Goal: Register for event/course

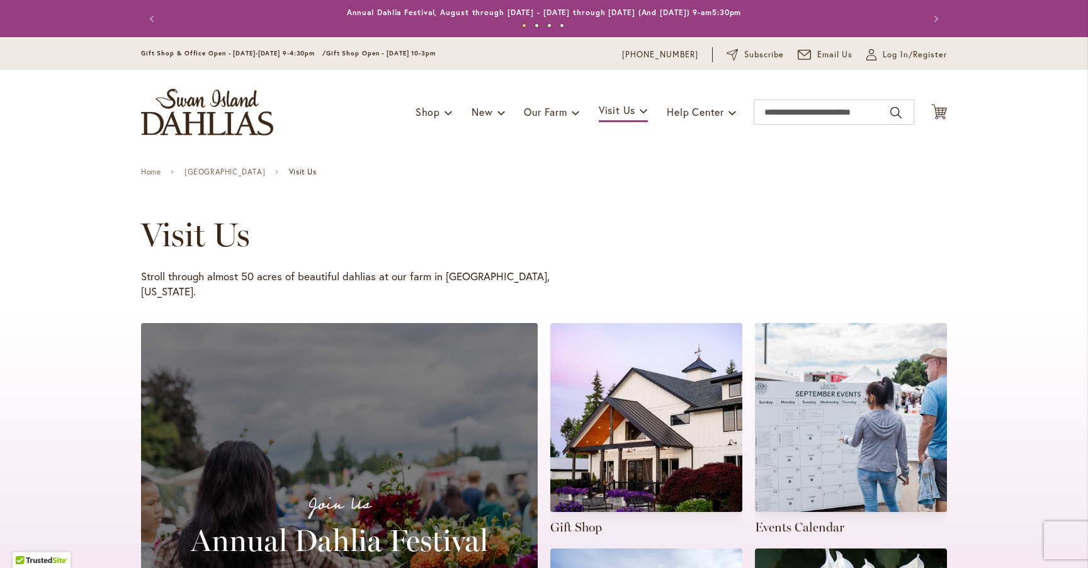
click at [1012, 349] on div "Join Us Annual Dahlia Festival Learn More Gift Shop Events Calendar Directions …" at bounding box center [544, 567] width 1088 height 514
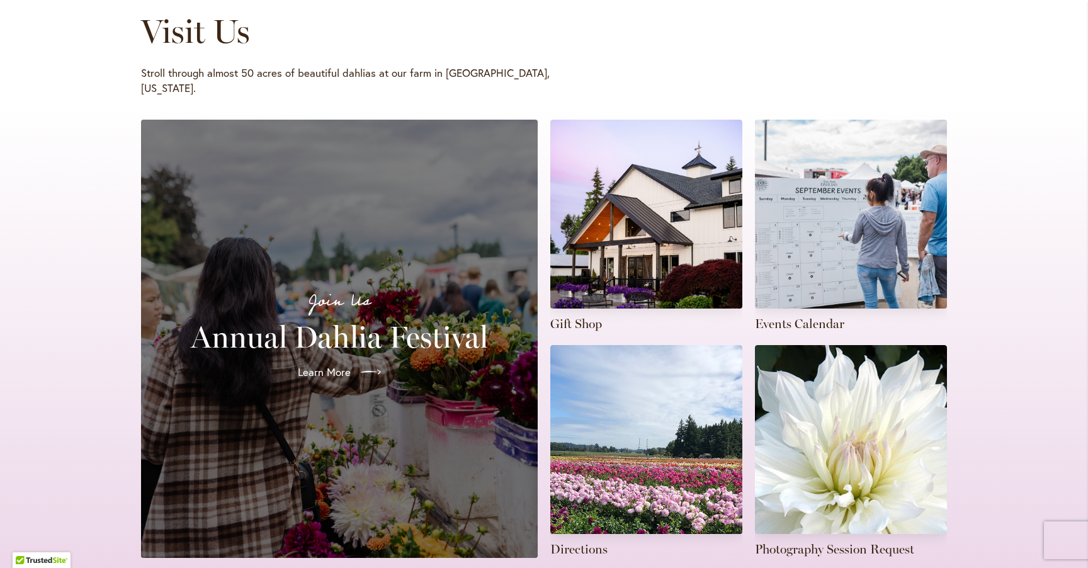
scroll to position [224, 0]
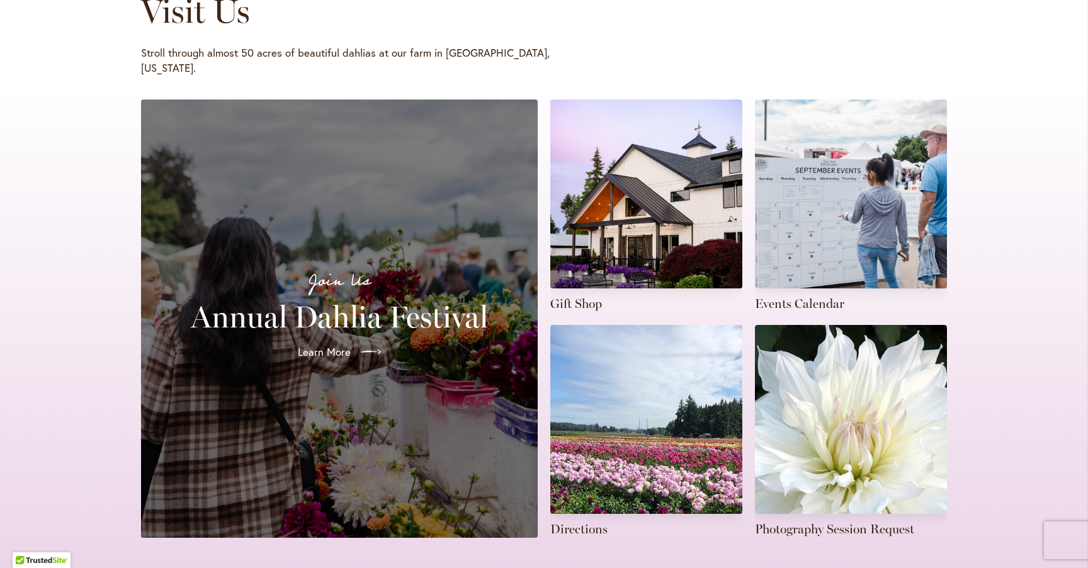
click at [315, 300] on h2 "Annual Dahlia Festival" at bounding box center [339, 316] width 366 height 35
click at [337, 344] on span "Learn More" at bounding box center [323, 351] width 53 height 15
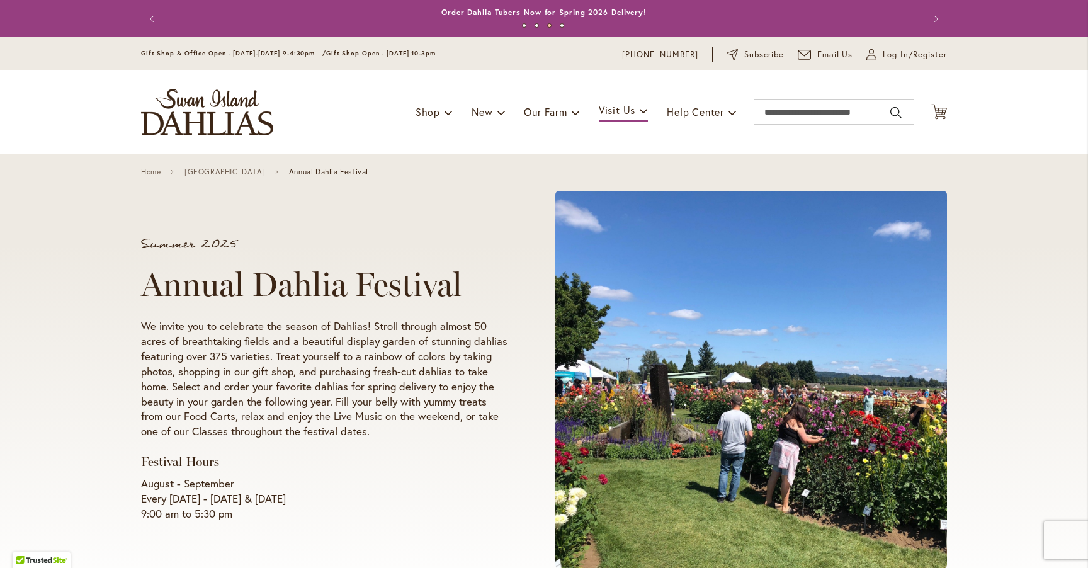
click at [88, 445] on div "Summer 2025 Annual Dahlia Festival We invite you to celebrate the season of Dah…" at bounding box center [544, 379] width 1088 height 451
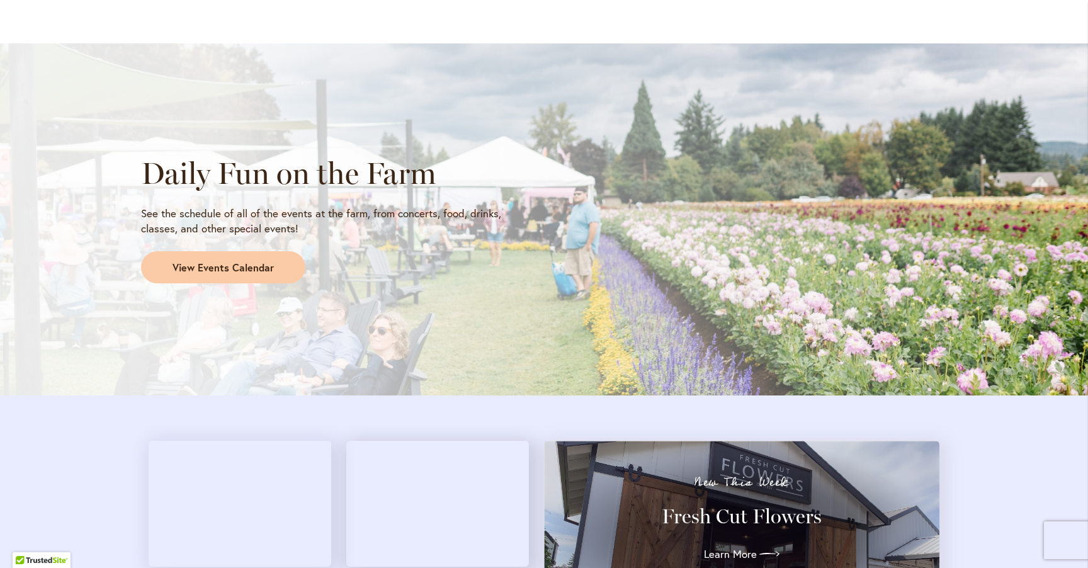
scroll to position [1002, 0]
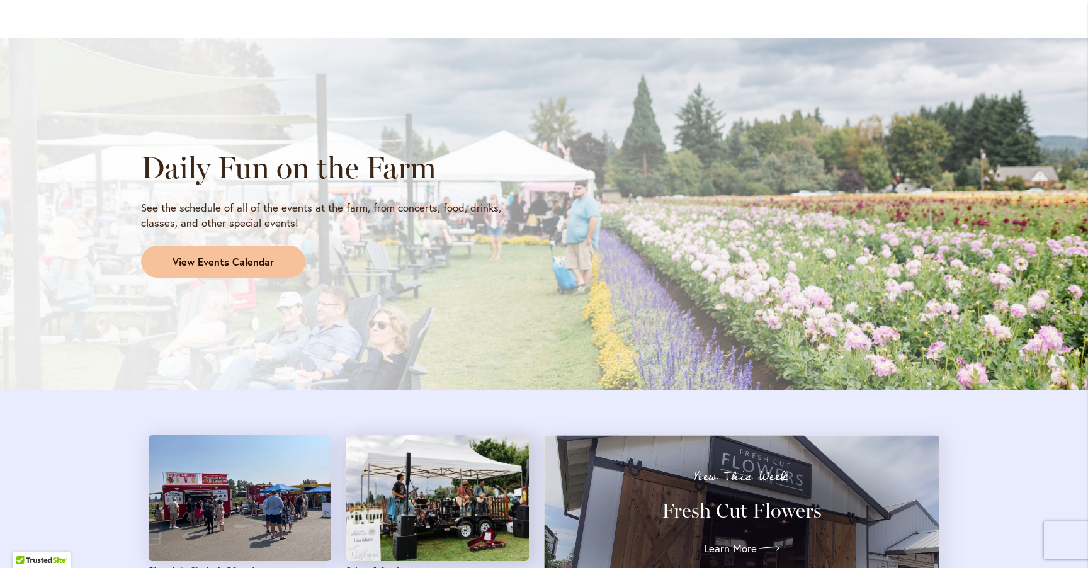
click at [230, 259] on span "View Events Calendar" at bounding box center [223, 262] width 101 height 14
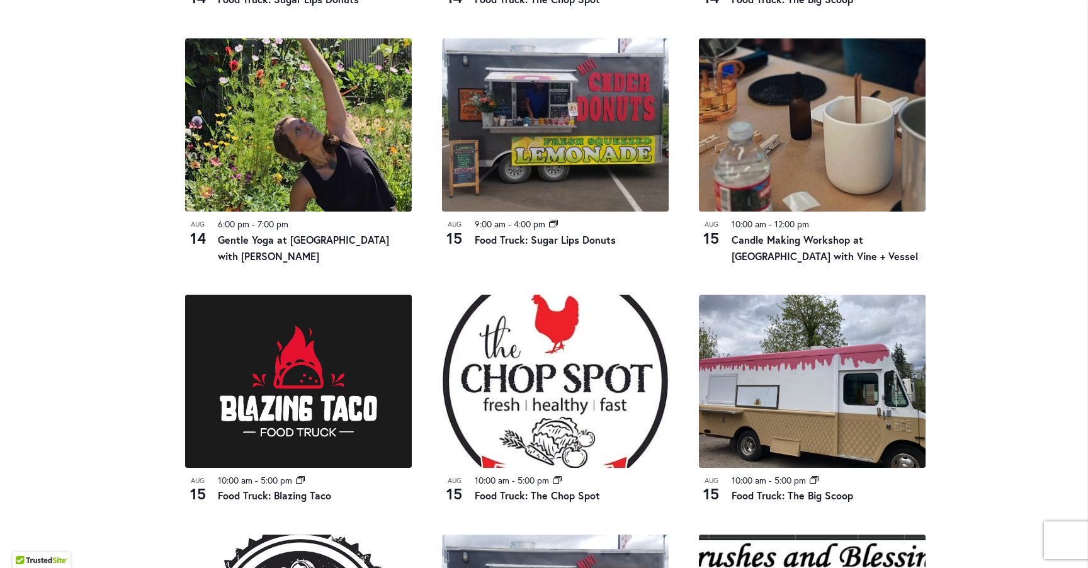
scroll to position [946, 0]
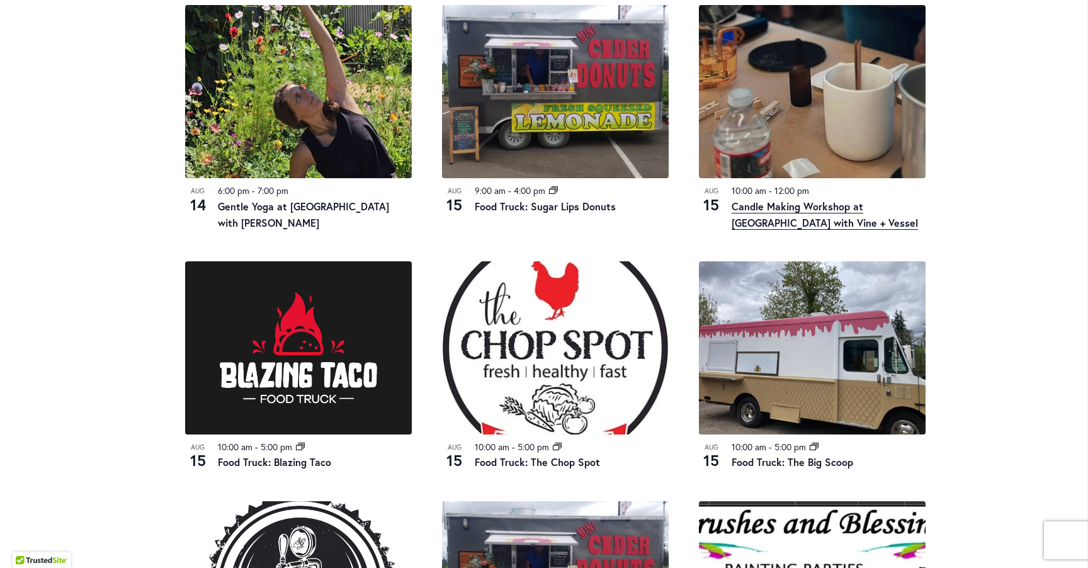
click at [773, 200] on link "Candle Making Workshop at Swan Island Dahlias with Vine + Vessel" at bounding box center [825, 215] width 186 height 30
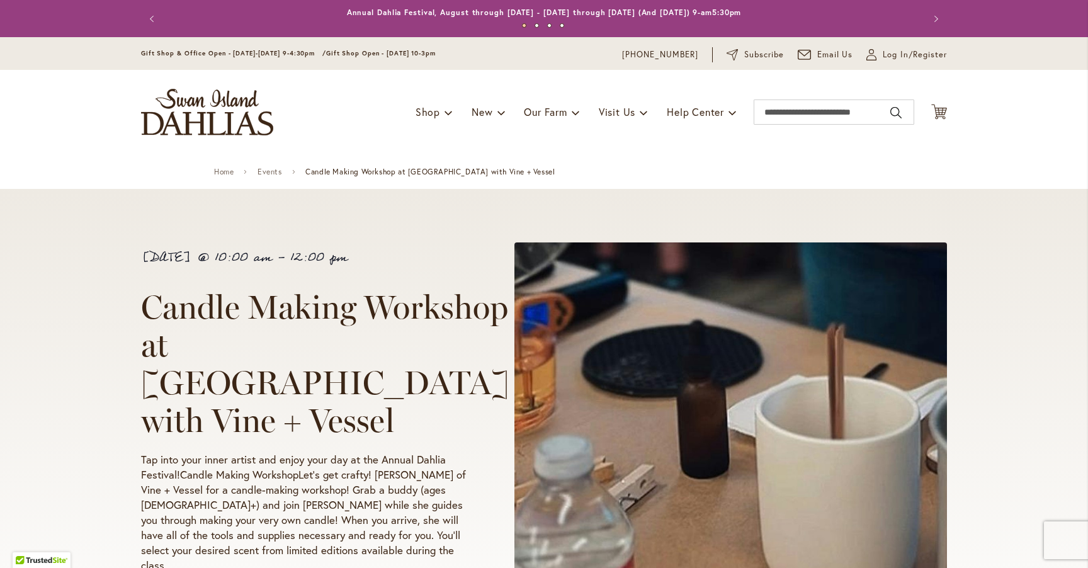
click at [415, 430] on h1 "Candle Making Workshop at Swan Island Dahlias with Vine + Vessel" at bounding box center [325, 363] width 368 height 151
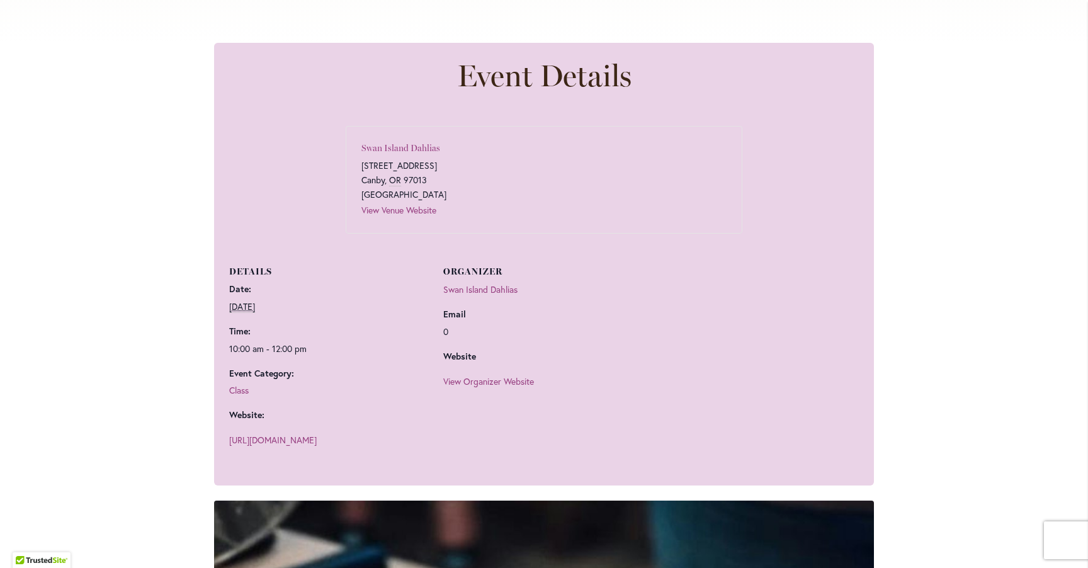
scroll to position [700, 0]
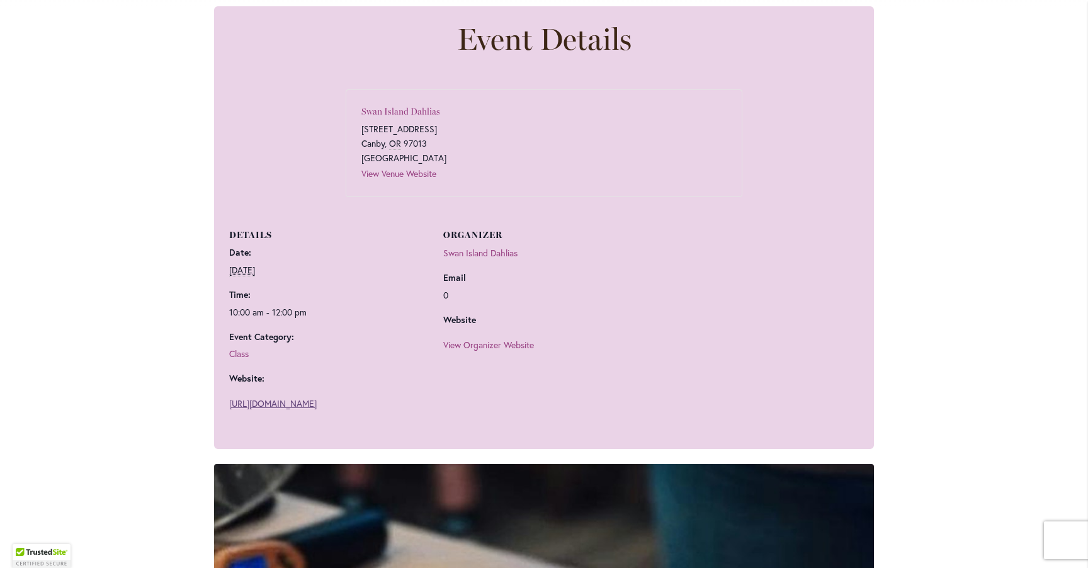
click at [291, 409] on link "https://www.eventbrite.com/e/candle-making-workshop-at-swan-island-dahlias-with…" at bounding box center [273, 403] width 88 height 12
